Goal: Information Seeking & Learning: Check status

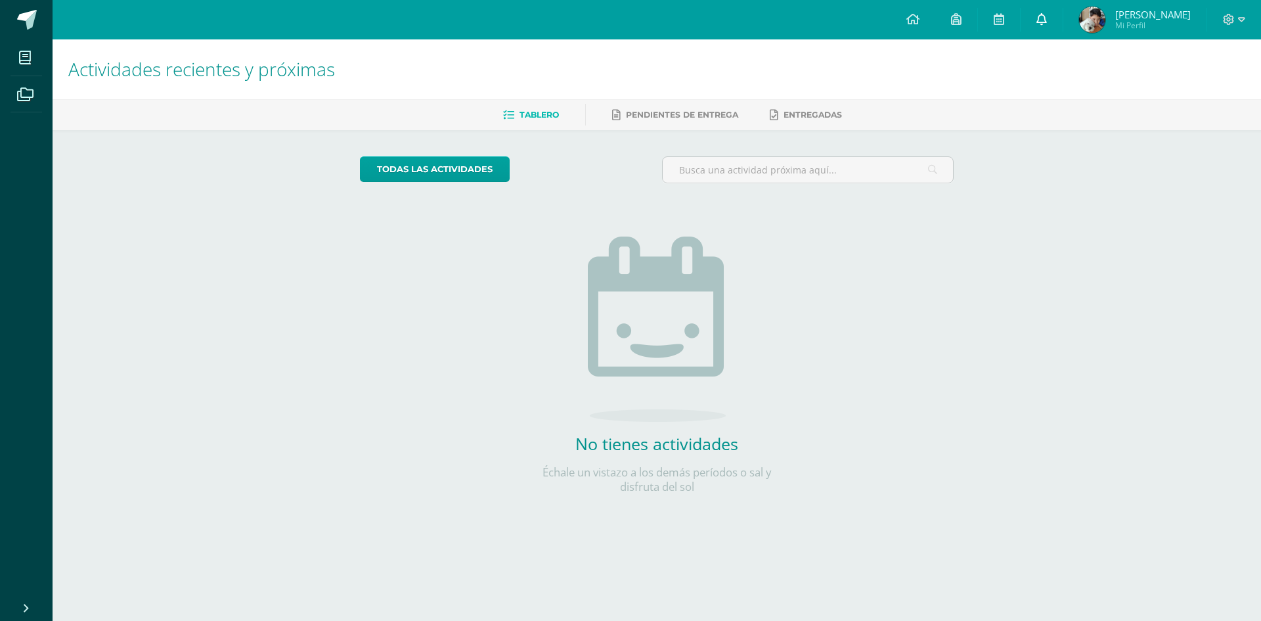
drag, startPoint x: 1076, startPoint y: 16, endPoint x: 1071, endPoint y: 22, distance: 7.9
click at [1063, 16] on link at bounding box center [1042, 19] width 42 height 39
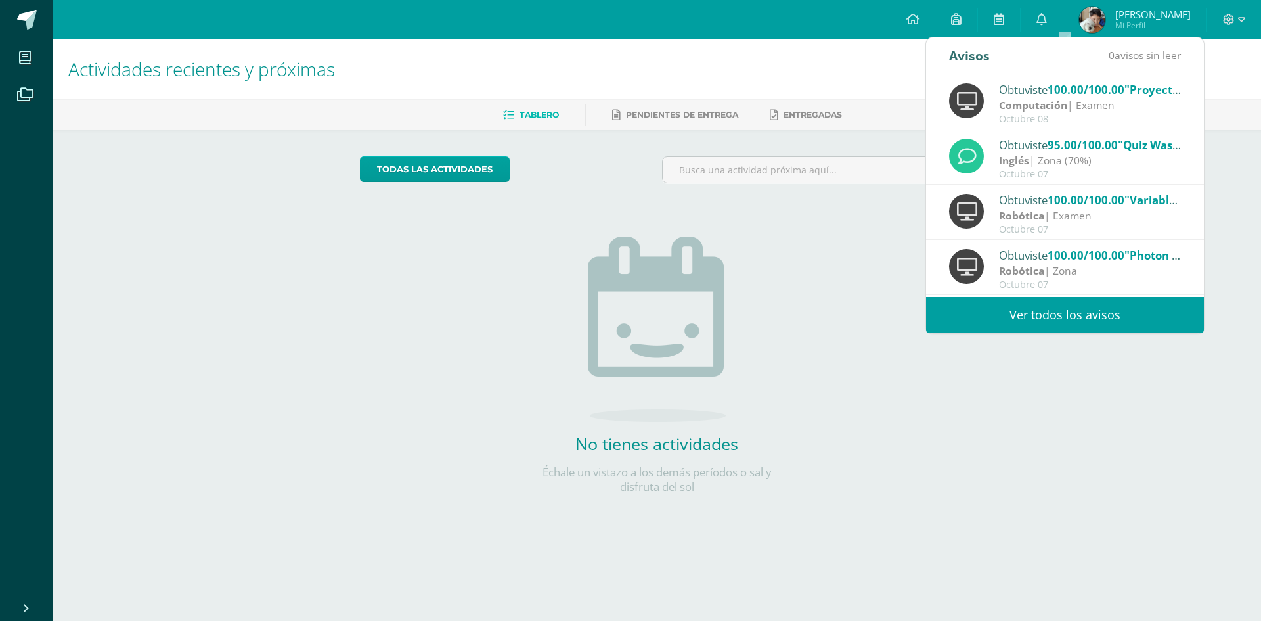
click at [1035, 316] on link "Ver todos los avisos" at bounding box center [1065, 315] width 278 height 36
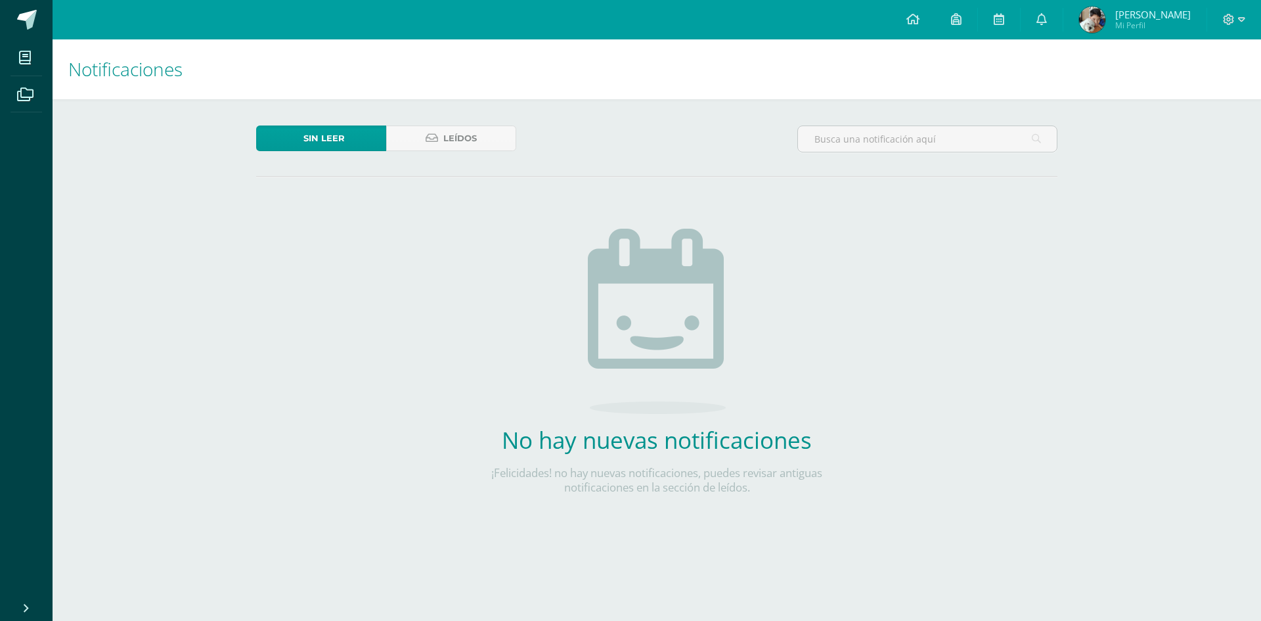
click at [1180, 19] on span "[PERSON_NAME]" at bounding box center [1154, 14] width 76 height 13
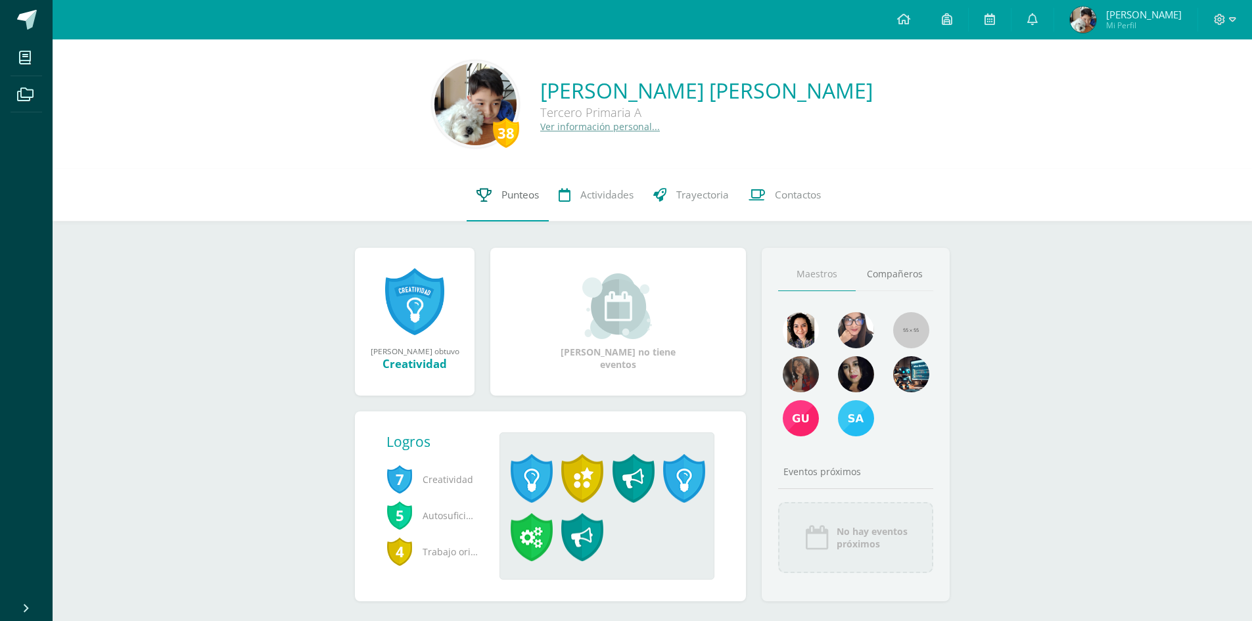
click at [518, 210] on link "Punteos" at bounding box center [507, 195] width 82 height 53
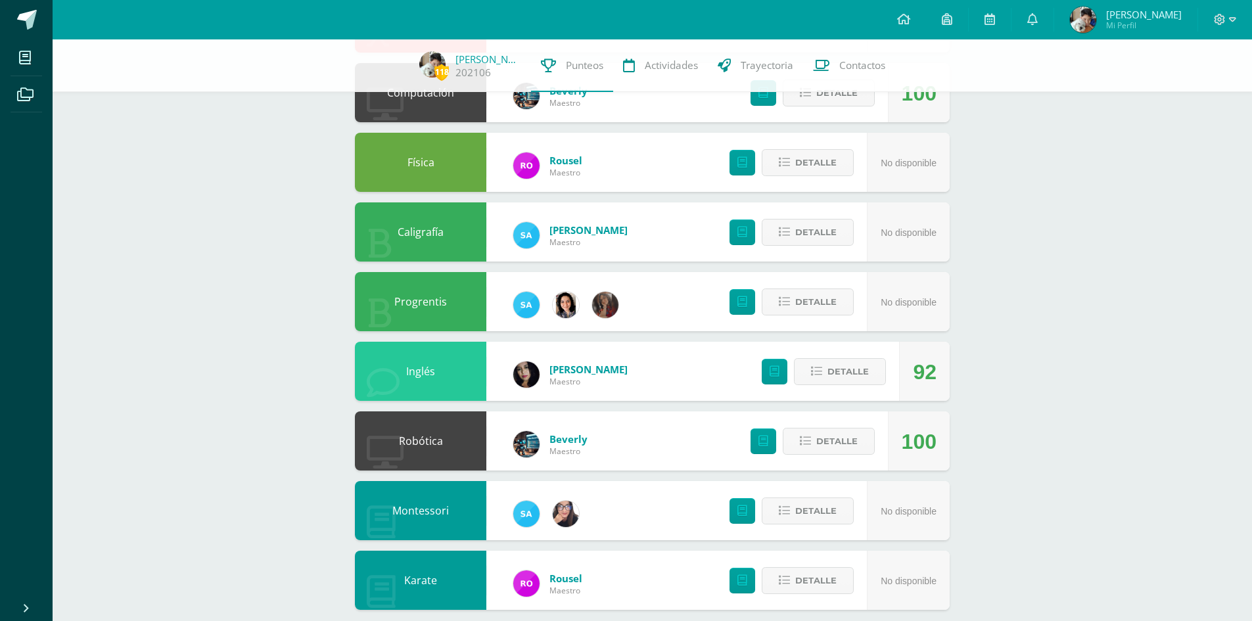
scroll to position [786, 0]
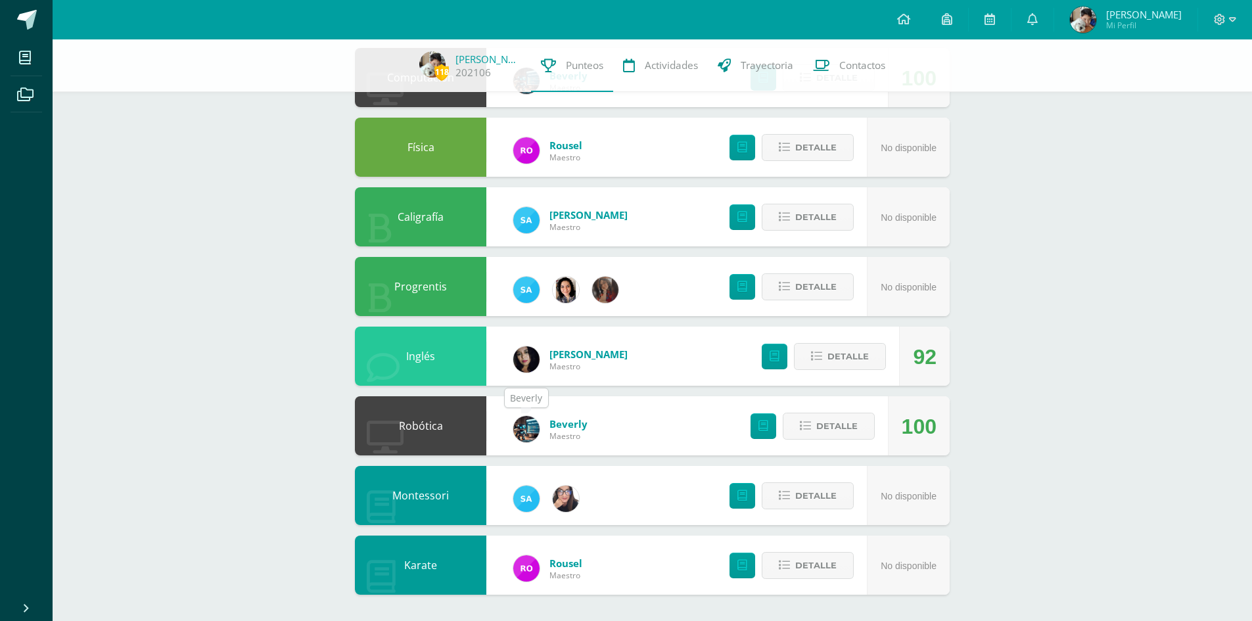
click at [522, 424] on img at bounding box center [526, 429] width 26 height 26
